Goal: Information Seeking & Learning: Learn about a topic

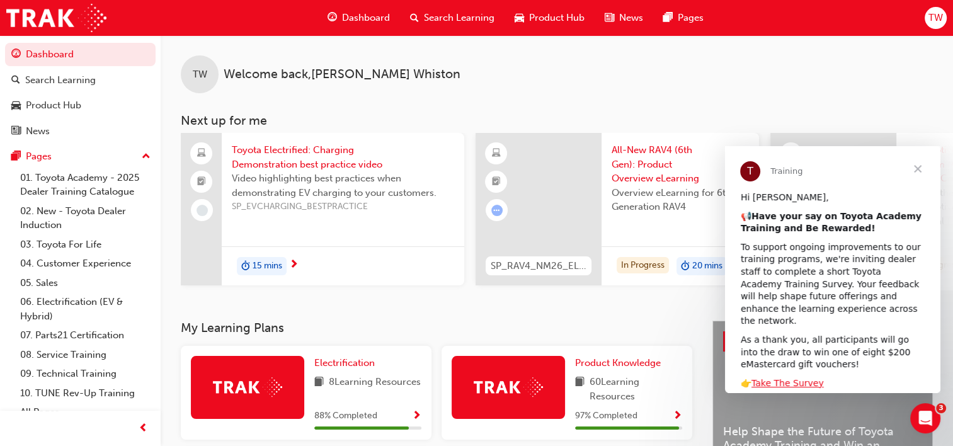
click at [915, 171] on span "Close" at bounding box center [917, 168] width 45 height 45
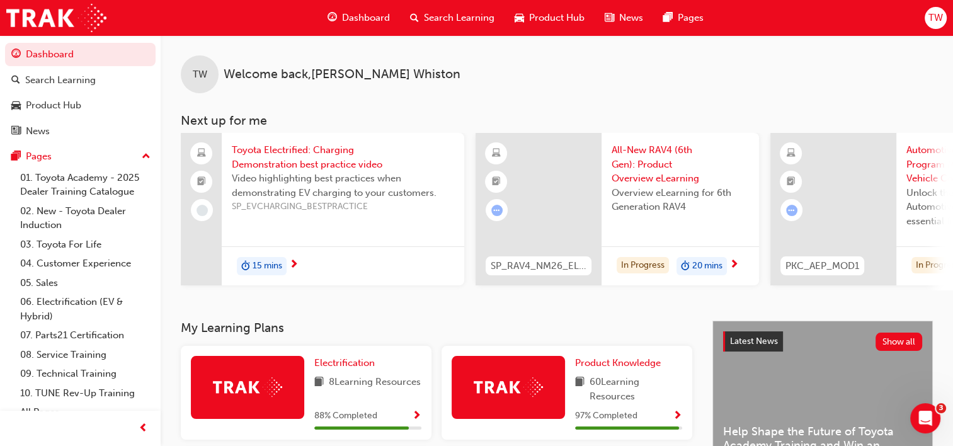
click at [608, 174] on div "All-New RAV4 (6th Gen): Product Overview eLearning Overview eLearning for 6th G…" at bounding box center [680, 189] width 157 height 113
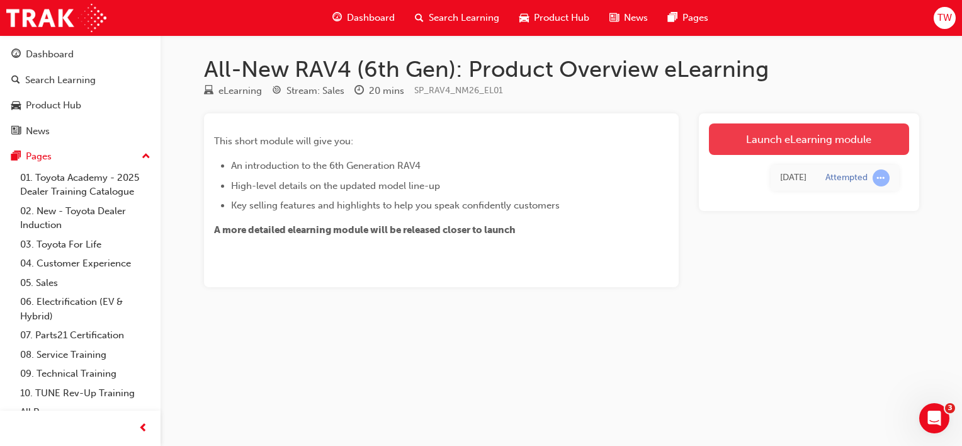
click at [758, 136] on link "Launch eLearning module" at bounding box center [809, 138] width 200 height 31
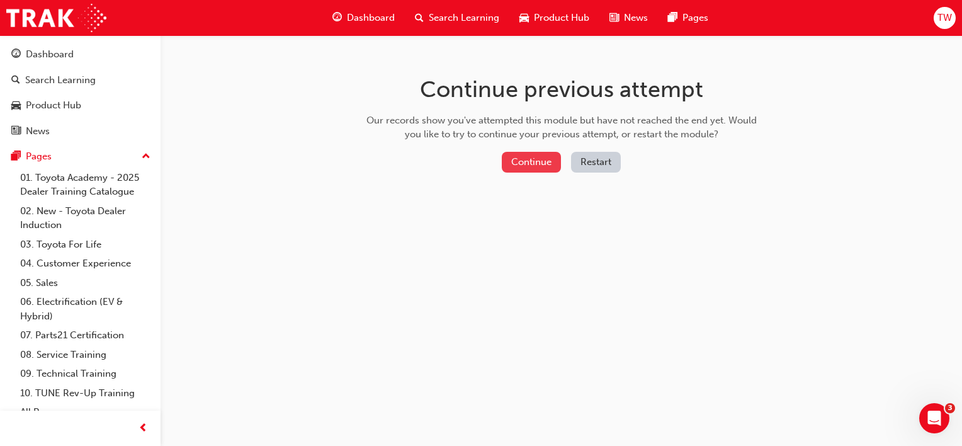
click at [525, 163] on button "Continue" at bounding box center [531, 162] width 59 height 21
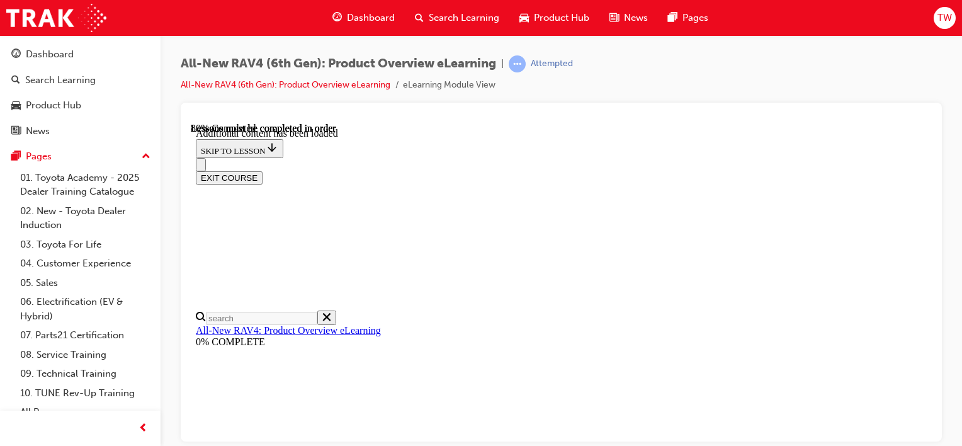
scroll to position [1241, 0]
